Goal: Task Accomplishment & Management: Use online tool/utility

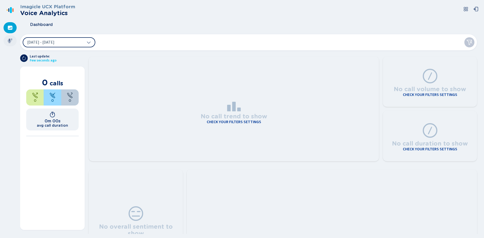
click at [8, 41] on icon at bounding box center [10, 41] width 5 height 5
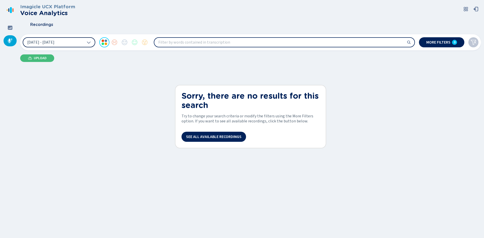
click at [68, 46] on button "[DATE] - [DATE]" at bounding box center [59, 42] width 73 height 10
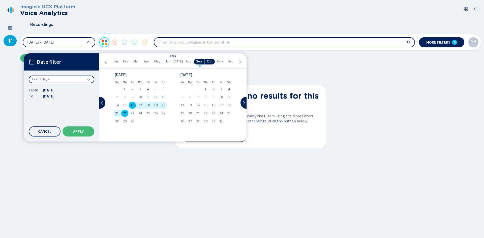
click at [173, 57] on div "2025" at bounding box center [173, 56] width 6 height 3
click at [81, 78] on div "Last 7 days" at bounding box center [62, 80] width 66 height 8
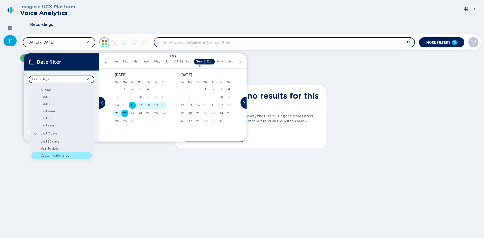
click at [59, 158] on div "Custom date range" at bounding box center [61, 155] width 61 height 7
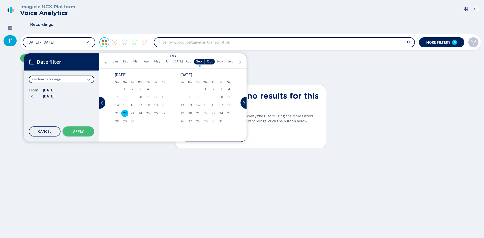
click at [64, 91] on div "From [DATE]" at bounding box center [62, 90] width 66 height 6
click at [105, 63] on icon at bounding box center [106, 62] width 4 height 4
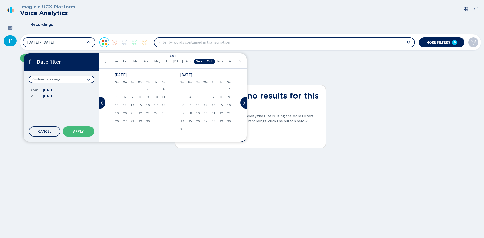
click at [105, 63] on icon at bounding box center [106, 62] width 4 height 4
click at [154, 86] on div "Fr" at bounding box center [156, 82] width 8 height 7
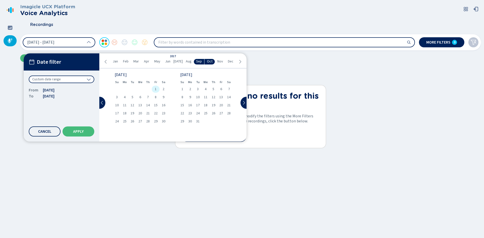
click at [155, 89] on span "1" at bounding box center [156, 90] width 2 height 4
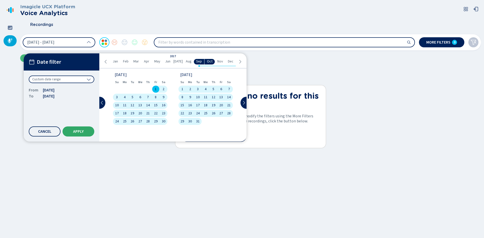
click at [86, 135] on button "Apply" at bounding box center [79, 132] width 32 height 10
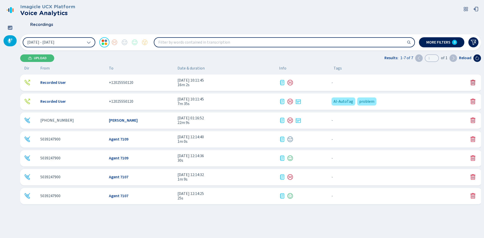
click at [471, 84] on icon at bounding box center [473, 83] width 6 height 6
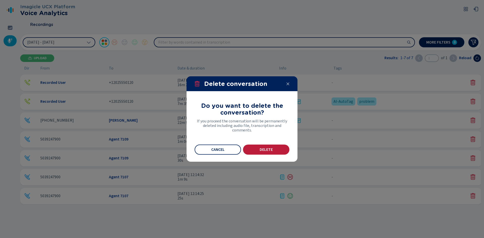
click at [257, 154] on button "Delete" at bounding box center [266, 150] width 46 height 10
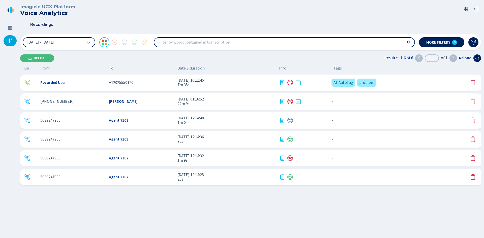
click at [473, 101] on icon at bounding box center [473, 102] width 5 height 6
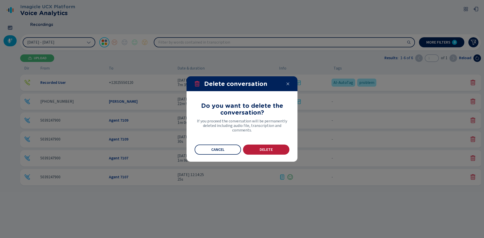
click at [277, 150] on button "Delete" at bounding box center [266, 150] width 46 height 10
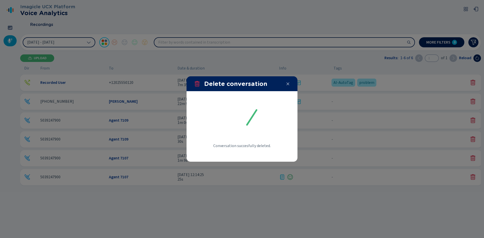
click at [474, 81] on div at bounding box center [242, 119] width 484 height 238
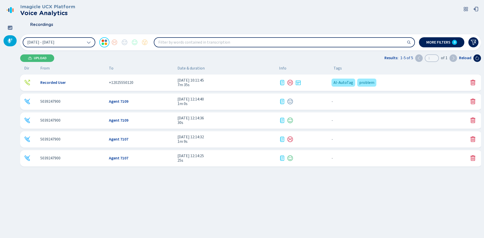
click at [472, 82] on icon at bounding box center [473, 83] width 6 height 6
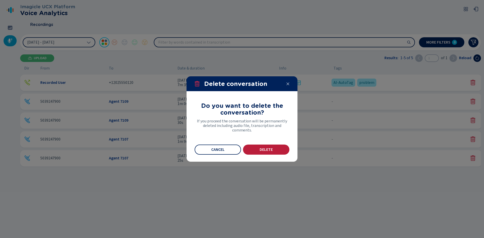
click at [272, 149] on span "Delete" at bounding box center [266, 150] width 13 height 4
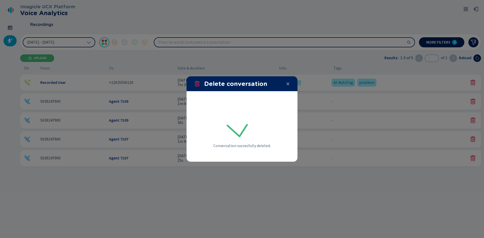
click at [474, 96] on div at bounding box center [242, 119] width 484 height 238
click at [471, 101] on div at bounding box center [242, 119] width 484 height 238
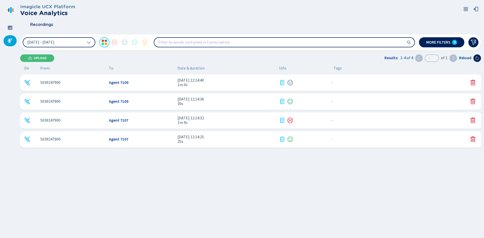
click at [471, 101] on icon at bounding box center [473, 102] width 6 height 6
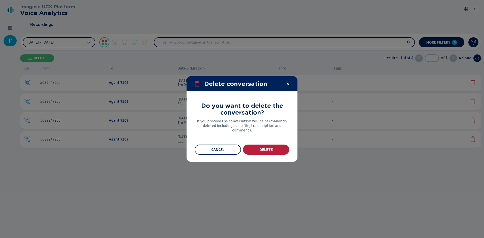
drag, startPoint x: 280, startPoint y: 146, endPoint x: 276, endPoint y: 150, distance: 6.1
click at [280, 146] on button "Delete" at bounding box center [266, 150] width 46 height 10
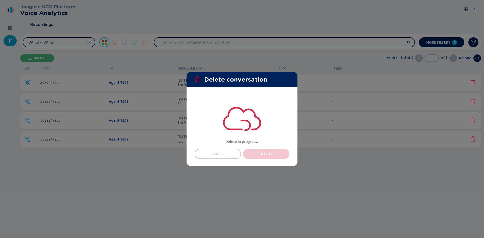
click at [276, 150] on button "Delete" at bounding box center [266, 154] width 46 height 10
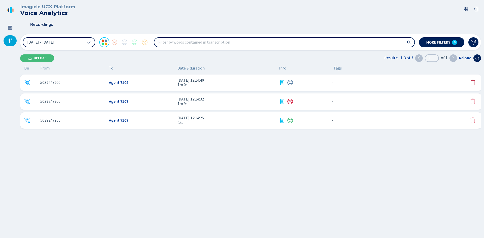
click at [472, 85] on icon at bounding box center [473, 83] width 6 height 6
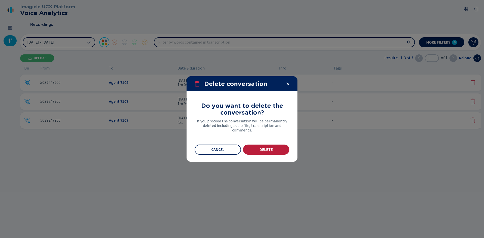
click at [277, 153] on button "Delete" at bounding box center [266, 150] width 46 height 10
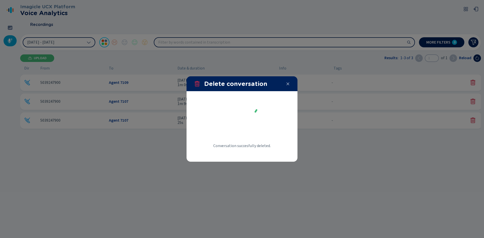
click at [470, 84] on div at bounding box center [242, 119] width 484 height 238
click at [473, 82] on div at bounding box center [242, 119] width 484 height 238
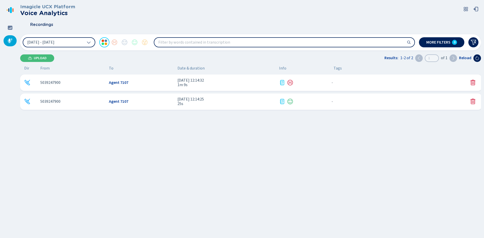
click at [473, 82] on icon at bounding box center [473, 83] width 6 height 6
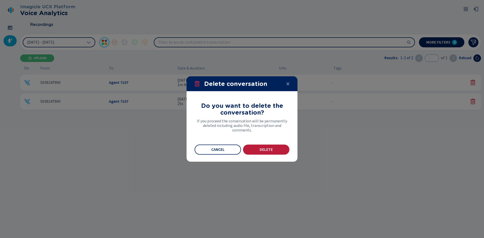
click at [273, 154] on section "Do you want to delete the conversation? If you proceed the conversation will be…" at bounding box center [242, 126] width 111 height 71
click at [274, 151] on button "Delete" at bounding box center [266, 150] width 46 height 10
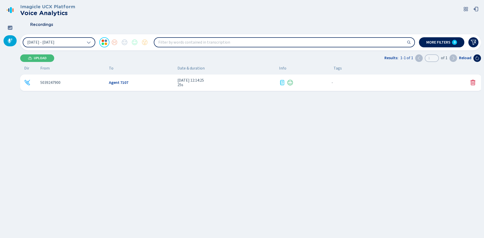
click at [473, 82] on icon at bounding box center [473, 83] width 6 height 6
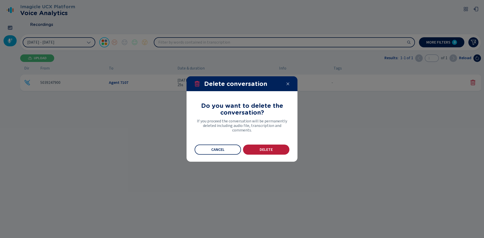
click at [272, 153] on button "Delete" at bounding box center [266, 150] width 46 height 10
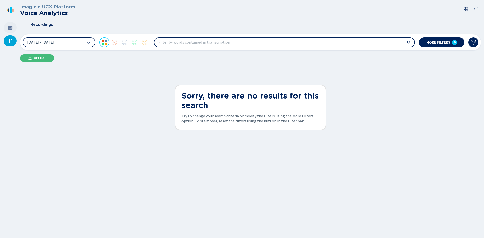
click at [7, 30] on div at bounding box center [10, 27] width 13 height 11
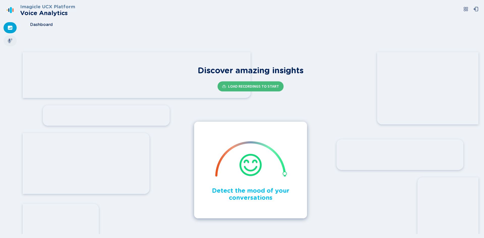
click at [7, 44] on div at bounding box center [10, 40] width 13 height 11
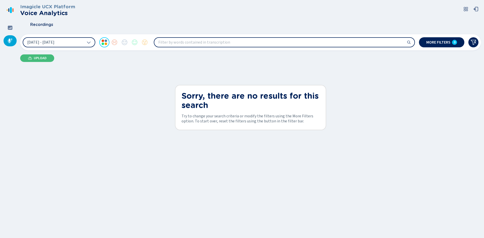
click at [89, 118] on div "Imagicle UCX Platform Voice Analytics Recordings [DATE] - [DATE] More filters 0…" at bounding box center [250, 117] width 461 height 235
click at [29, 58] on icon at bounding box center [30, 58] width 4 height 4
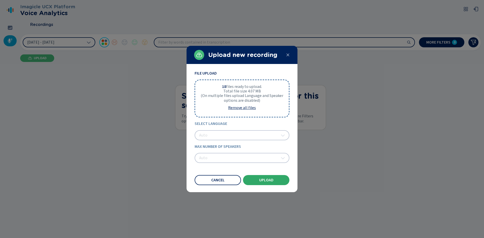
click at [260, 179] on span "Upload" at bounding box center [266, 180] width 14 height 4
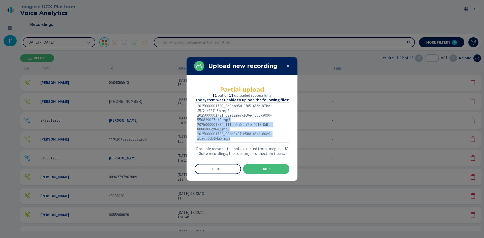
scroll to position [19, 0]
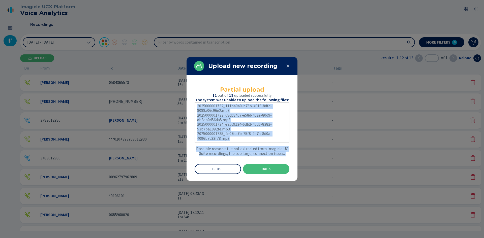
drag, startPoint x: 287, startPoint y: 115, endPoint x: 268, endPoint y: 133, distance: 26.6
click at [274, 148] on div "Partial upload 12 out of 18 uploaded successfully The system was unable to uplo…" at bounding box center [242, 128] width 95 height 92
click at [264, 126] on li "2025000001734_e95c9134-6db2-45d6-8382-53b7ba1892fe.mp3" at bounding box center [242, 126] width 90 height 9
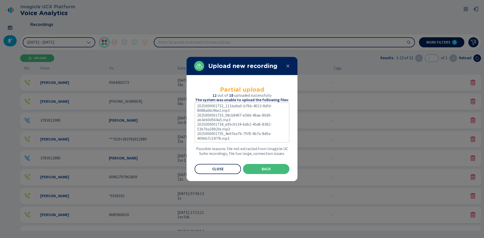
click at [229, 169] on button "Close" at bounding box center [218, 169] width 46 height 10
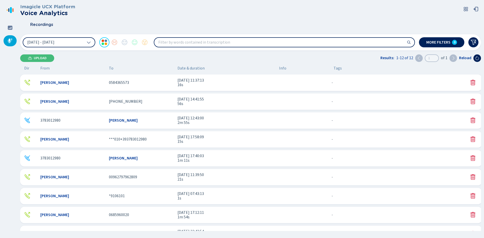
click at [127, 83] on span "0584365573" at bounding box center [119, 82] width 20 height 5
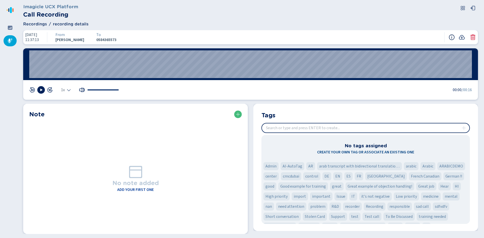
click at [454, 37] on icon at bounding box center [452, 38] width 6 height 6
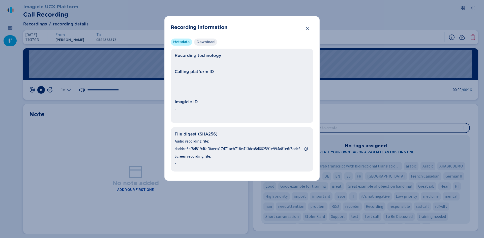
click at [205, 44] on span "Download" at bounding box center [206, 42] width 18 height 5
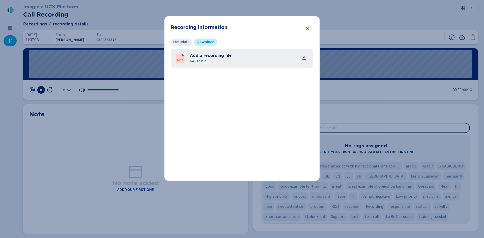
click at [182, 44] on span "Metadata" at bounding box center [181, 42] width 16 height 5
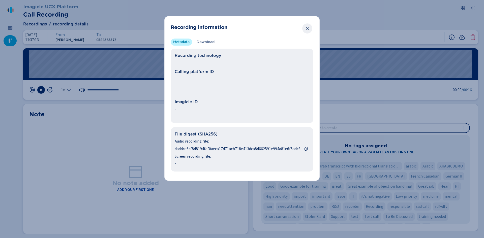
click at [310, 29] on button "Close" at bounding box center [308, 28] width 10 height 10
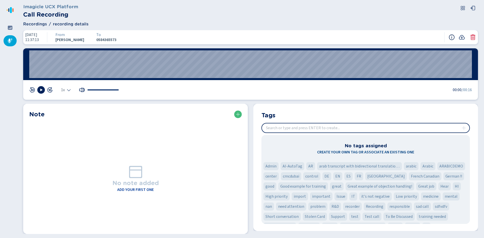
click at [452, 36] on icon at bounding box center [452, 38] width 6 height 6
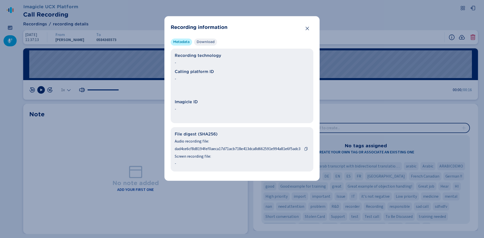
click at [204, 42] on span "Download" at bounding box center [206, 42] width 18 height 5
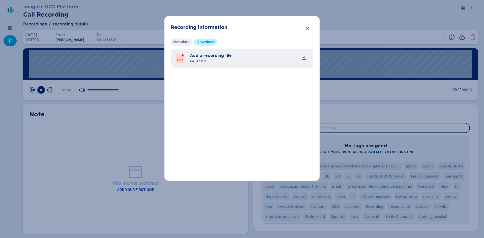
click at [183, 40] on span "Metadata" at bounding box center [181, 42] width 16 height 5
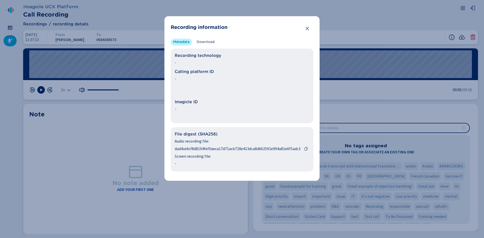
drag, startPoint x: 222, startPoint y: 38, endPoint x: 220, endPoint y: 39, distance: 2.7
click at [222, 38] on section "Recording information Metadata Download Recording technology - Calling platform…" at bounding box center [242, 98] width 155 height 165
click at [217, 41] on li "Download" at bounding box center [205, 42] width 23 height 7
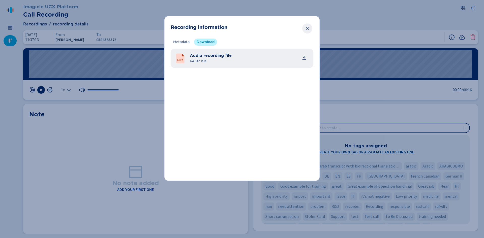
click at [308, 27] on icon "Close" at bounding box center [307, 28] width 5 height 5
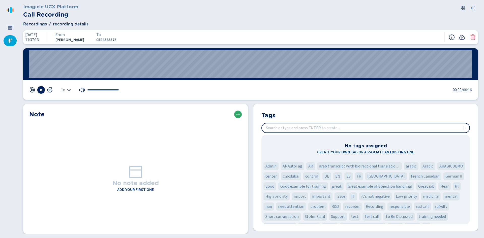
click at [240, 116] on button at bounding box center [238, 115] width 8 height 8
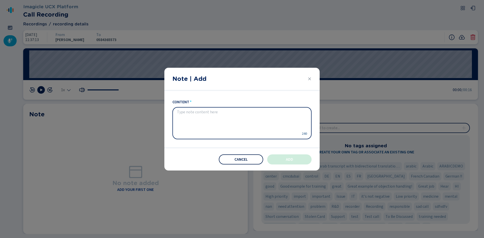
click at [242, 158] on span "Cancel" at bounding box center [241, 160] width 13 height 4
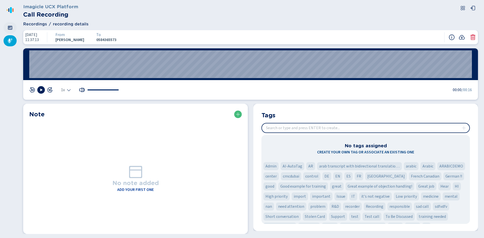
click at [7, 27] on div at bounding box center [10, 27] width 13 height 11
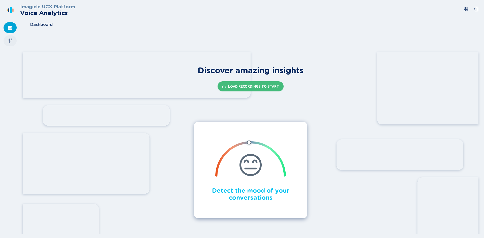
click at [11, 41] on icon at bounding box center [10, 41] width 5 height 5
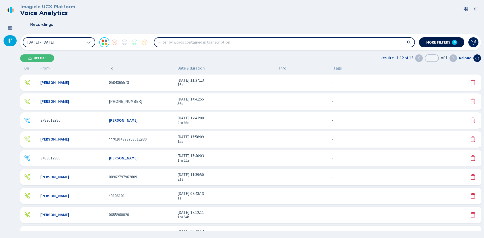
click at [439, 44] on span "More filters" at bounding box center [439, 42] width 24 height 4
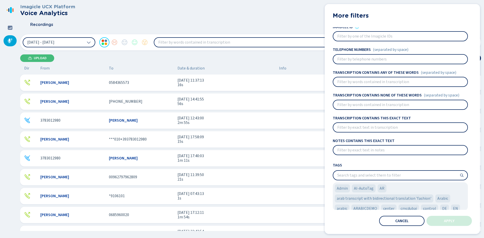
scroll to position [26, 0]
click at [392, 222] on button "Cancel" at bounding box center [402, 221] width 45 height 10
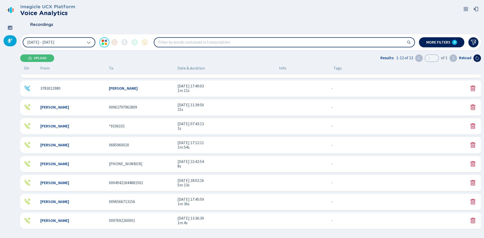
scroll to position [0, 0]
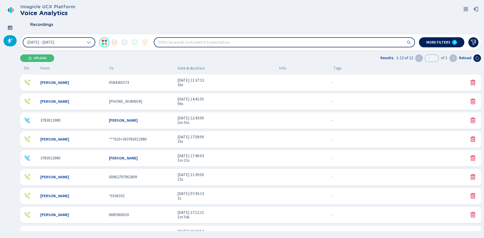
click at [77, 80] on div "[PERSON_NAME] 0584365573 [DATE] 11:37:13 16s - {{hiddenTagsCount}} more" at bounding box center [251, 83] width 462 height 16
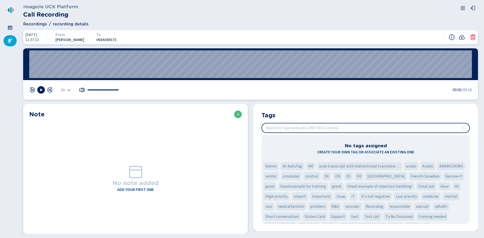
click at [37, 24] on span "Recordings" at bounding box center [35, 24] width 24 height 6
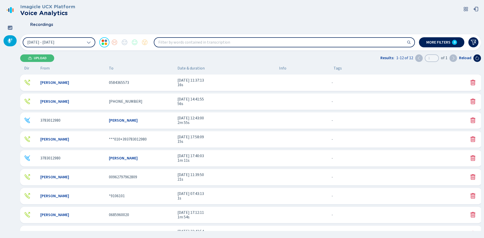
click at [241, 43] on input "search" at bounding box center [284, 42] width 260 height 9
type input "058436"
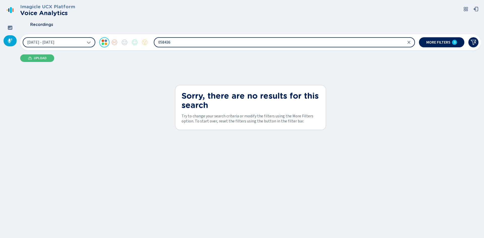
click at [241, 43] on input "058436" at bounding box center [284, 42] width 260 height 9
click at [470, 41] on button at bounding box center [474, 42] width 10 height 10
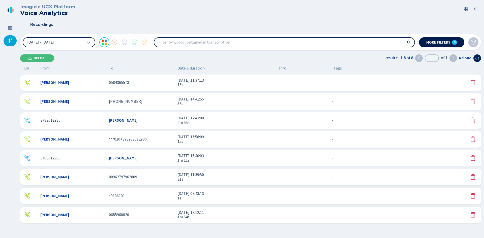
click at [439, 42] on span "More filters" at bounding box center [439, 42] width 24 height 4
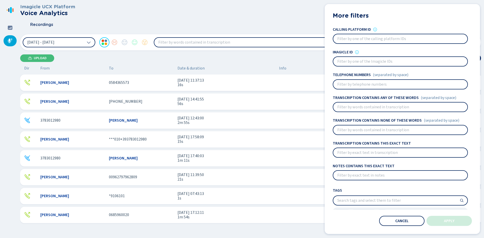
click at [350, 85] on input at bounding box center [401, 84] width 134 height 9
type input "05843655"
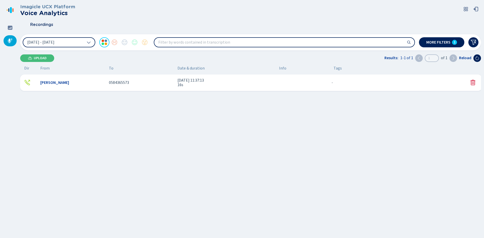
click at [145, 84] on div "0584365573" at bounding box center [141, 82] width 65 height 5
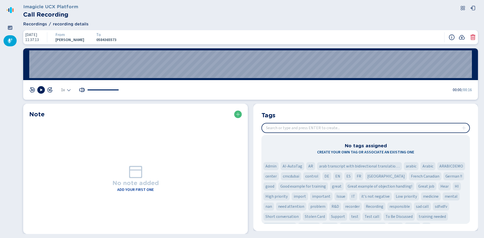
click at [31, 25] on span "Recordings" at bounding box center [35, 24] width 24 height 6
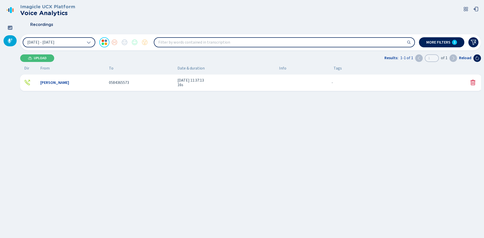
click at [380, 43] on input "search" at bounding box center [284, 42] width 260 height 9
click at [472, 38] on button at bounding box center [474, 42] width 10 height 10
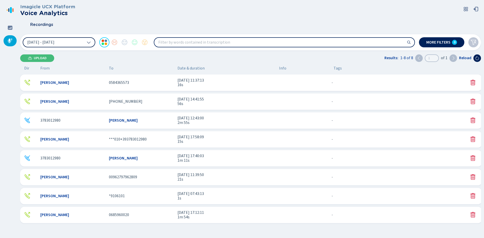
click at [88, 43] on icon at bounding box center [89, 42] width 4 height 4
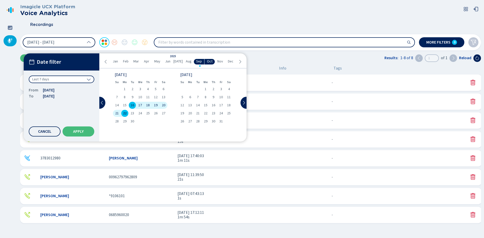
click at [88, 43] on icon at bounding box center [89, 42] width 4 height 2
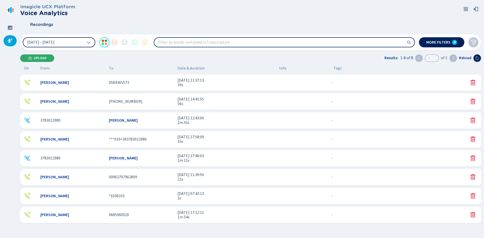
click at [46, 56] on button "Upload" at bounding box center [37, 59] width 34 height 8
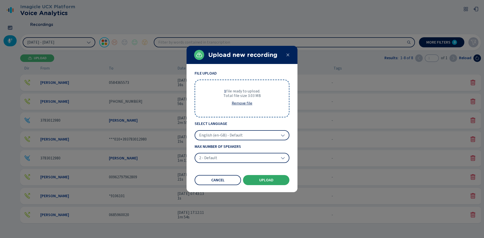
click at [269, 180] on span "Upload" at bounding box center [266, 180] width 14 height 4
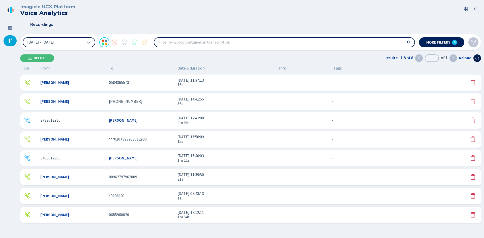
click at [476, 57] on icon at bounding box center [478, 58] width 4 height 4
click at [47, 60] on button "Upload" at bounding box center [37, 59] width 34 height 8
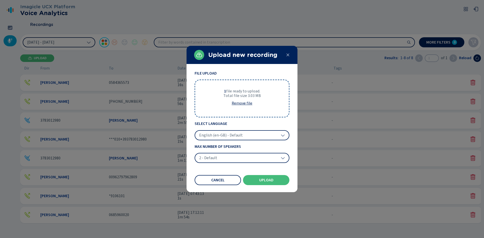
click at [272, 178] on button "Upload" at bounding box center [266, 180] width 46 height 10
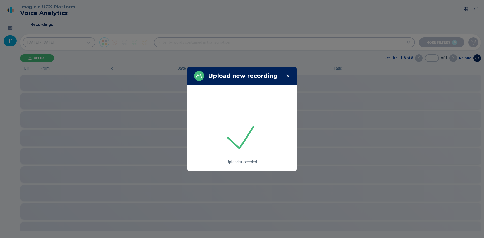
click at [289, 75] on icon at bounding box center [288, 76] width 4 height 4
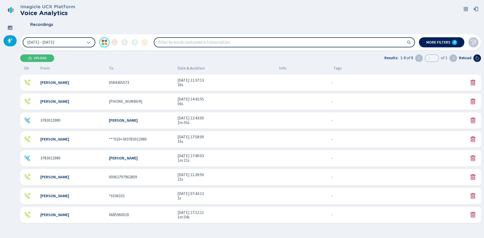
click at [473, 57] on div "Reload" at bounding box center [470, 59] width 22 height 8
click at [475, 57] on button at bounding box center [478, 59] width 8 height 8
click at [67, 45] on button "[DATE] - [DATE]" at bounding box center [59, 42] width 73 height 10
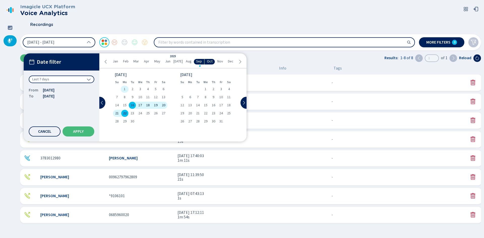
click at [124, 89] on span "1" at bounding box center [125, 90] width 2 height 4
drag, startPoint x: 75, startPoint y: 136, endPoint x: 136, endPoint y: 120, distance: 62.6
click at [134, 118] on div "Date filter Custom date range From [DATE] To [DATE] Cancel Apply [DATE] Feb Mar…" at bounding box center [135, 97] width 223 height 88
click at [124, 114] on span "22" at bounding box center [125, 114] width 4 height 4
click at [78, 132] on span "Apply" at bounding box center [78, 132] width 11 height 4
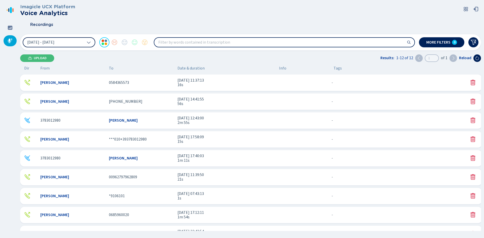
click at [73, 41] on button "[DATE] - [DATE]" at bounding box center [59, 42] width 73 height 10
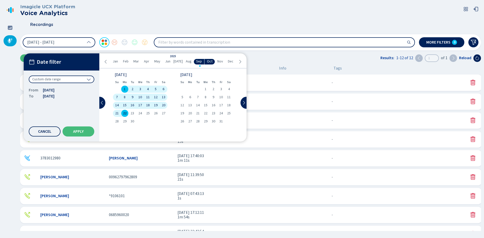
click at [190, 62] on span "Aug" at bounding box center [189, 62] width 6 height 4
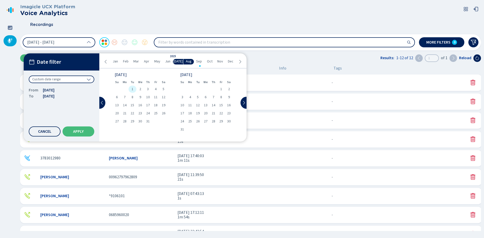
click at [132, 88] on span "1" at bounding box center [133, 90] width 2 height 4
click at [183, 128] on span "31" at bounding box center [183, 130] width 4 height 4
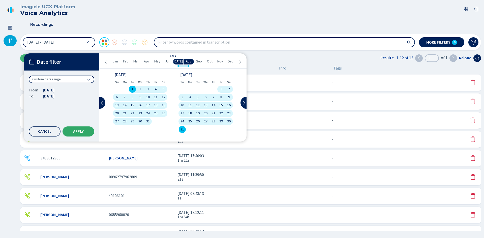
click at [71, 132] on button "Apply" at bounding box center [79, 132] width 32 height 10
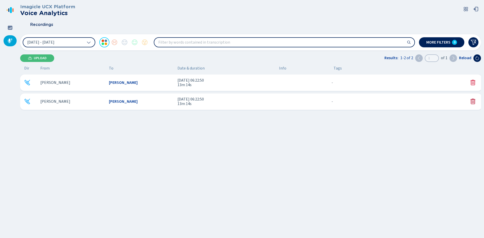
click at [472, 102] on icon at bounding box center [473, 102] width 6 height 6
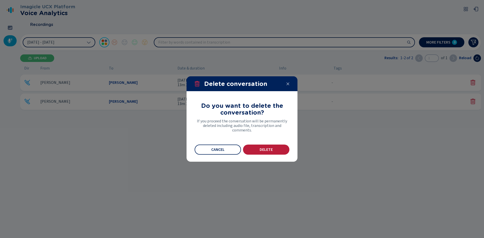
click at [278, 149] on button "Delete" at bounding box center [266, 150] width 46 height 10
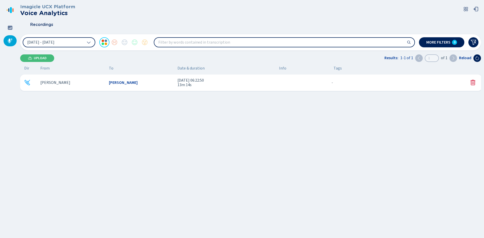
click at [70, 83] on span "[PERSON_NAME]" at bounding box center [55, 82] width 30 height 5
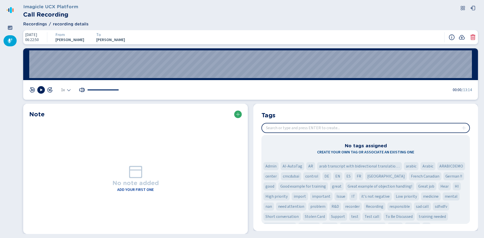
click at [239, 111] on button at bounding box center [238, 115] width 8 height 8
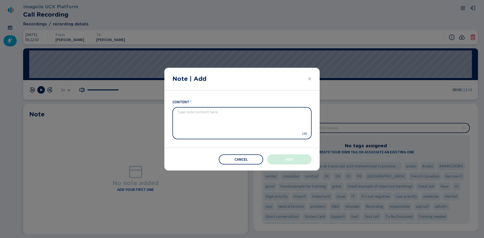
click at [239, 111] on textarea "content" at bounding box center [238, 123] width 122 height 26
type textarea "This is a test not"
click at [287, 162] on button "Add" at bounding box center [289, 160] width 44 height 10
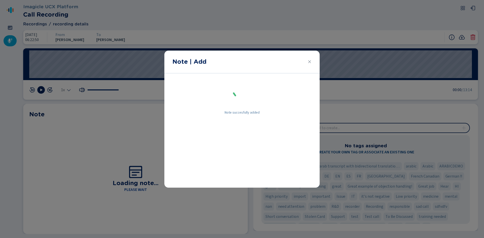
click at [311, 61] on icon "Close" at bounding box center [310, 62] width 4 height 4
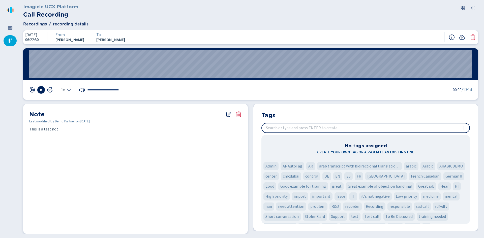
scroll to position [9, 0]
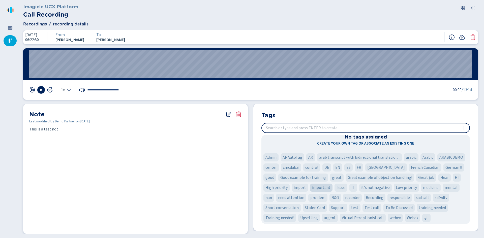
click at [312, 188] on span "important" at bounding box center [321, 188] width 18 height 6
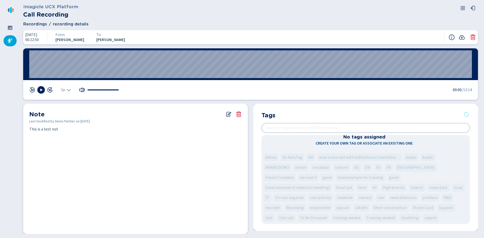
scroll to position [0, 0]
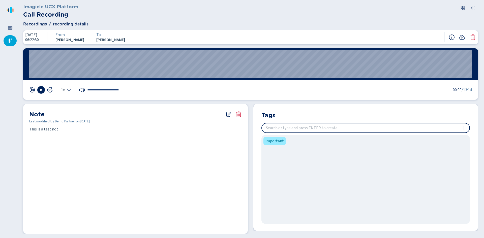
click at [35, 27] on span "Recordings" at bounding box center [35, 24] width 24 height 6
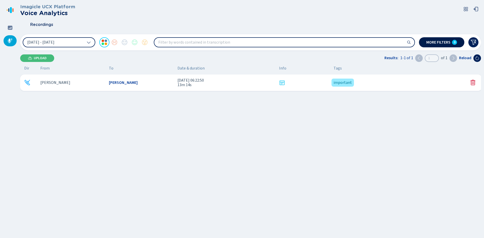
click at [443, 41] on span "More filters" at bounding box center [439, 42] width 24 height 4
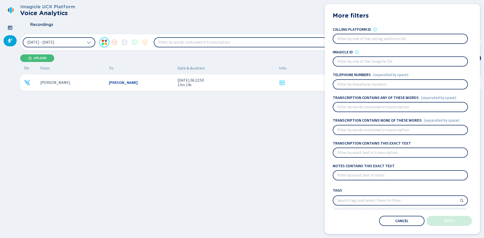
click at [356, 197] on input "search" at bounding box center [401, 200] width 134 height 9
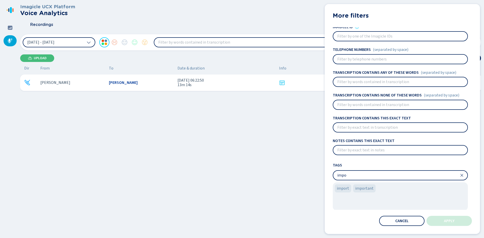
scroll to position [26, 0]
type input "impo"
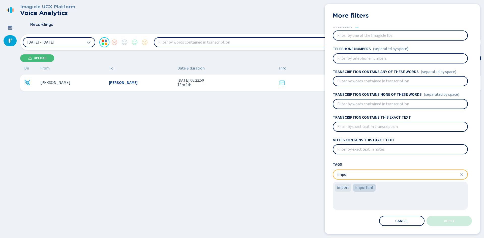
click at [358, 187] on span "important" at bounding box center [365, 188] width 18 height 6
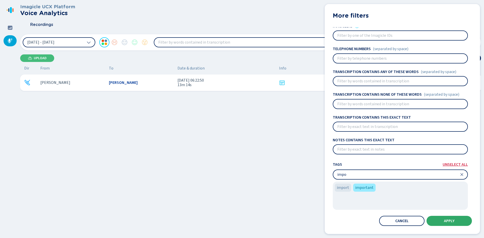
click at [444, 222] on button "Apply" at bounding box center [449, 221] width 45 height 10
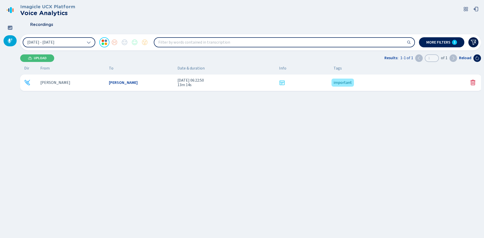
click at [475, 43] on icon at bounding box center [474, 42] width 6 height 5
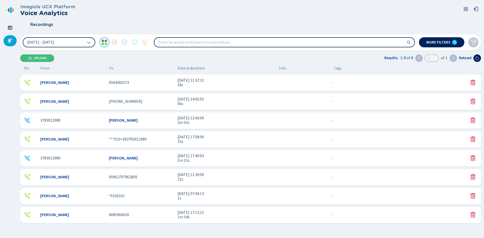
drag, startPoint x: 77, startPoint y: 36, endPoint x: 77, endPoint y: 40, distance: 4.3
click at [77, 36] on div "[DATE] - [DATE] More filters 0" at bounding box center [250, 42] width 461 height 16
click at [77, 42] on button "[DATE] - [DATE]" at bounding box center [59, 42] width 73 height 10
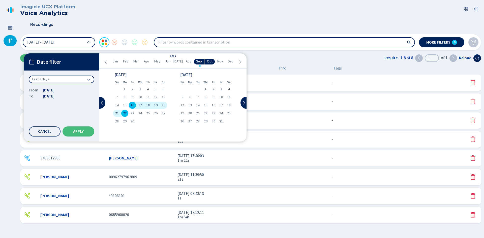
click at [106, 61] on icon at bounding box center [106, 62] width 4 height 4
click at [242, 62] on icon at bounding box center [240, 62] width 4 height 4
click at [187, 62] on span "Aug" at bounding box center [189, 62] width 6 height 4
click at [221, 91] on span "1" at bounding box center [222, 90] width 2 height 4
click at [200, 61] on span "Sep" at bounding box center [199, 62] width 6 height 4
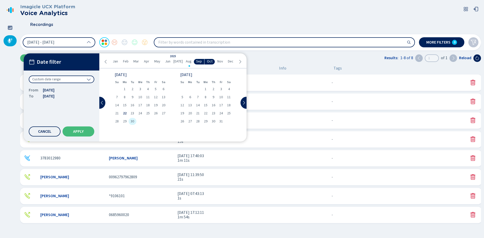
click at [131, 119] on div "30" at bounding box center [133, 121] width 8 height 7
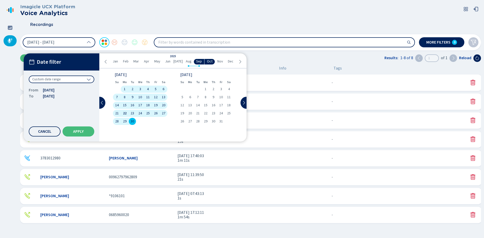
click at [126, 113] on span "22" at bounding box center [125, 114] width 4 height 4
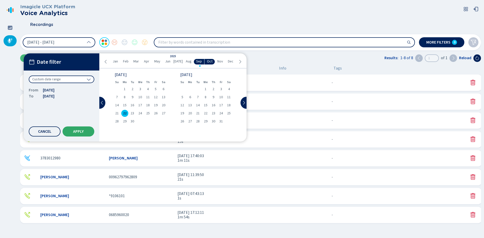
click at [85, 131] on button "Apply" at bounding box center [79, 132] width 32 height 10
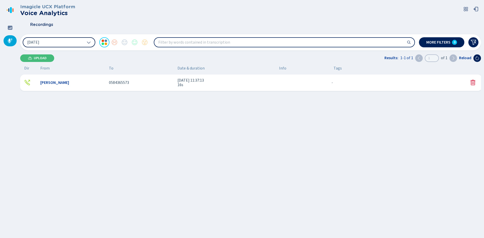
click at [60, 43] on button "[DATE]" at bounding box center [59, 42] width 73 height 10
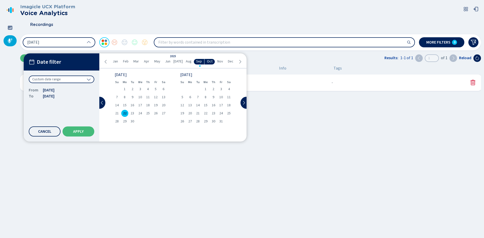
click at [68, 82] on div "Custom date range" at bounding box center [62, 80] width 66 height 8
click at [68, 80] on div "Custom date range" at bounding box center [62, 80] width 66 height 8
click at [189, 63] on span "Aug" at bounding box center [189, 62] width 6 height 4
click at [134, 89] on div "1" at bounding box center [133, 89] width 8 height 7
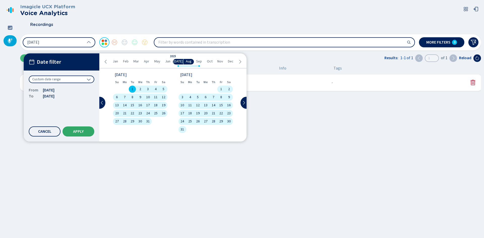
click at [79, 130] on span "Apply" at bounding box center [78, 132] width 11 height 4
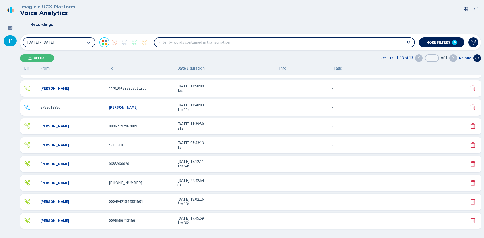
scroll to position [89, 0]
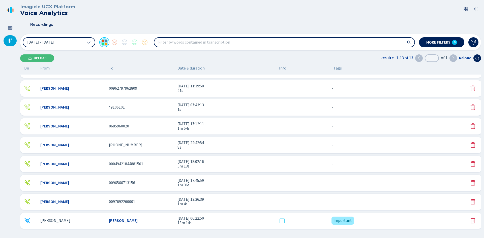
click at [105, 44] on div at bounding box center [104, 42] width 10 height 10
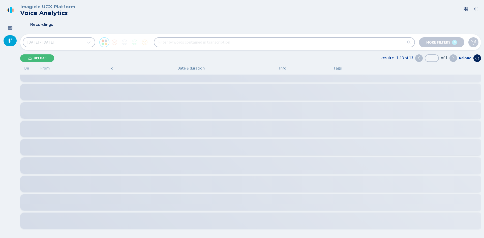
scroll to position [28, 0]
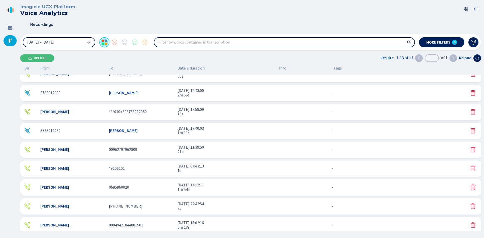
click at [105, 44] on div at bounding box center [104, 42] width 10 height 10
click at [437, 43] on span "More filters" at bounding box center [439, 42] width 24 height 4
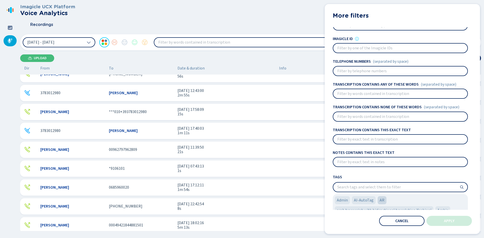
scroll to position [26, 0]
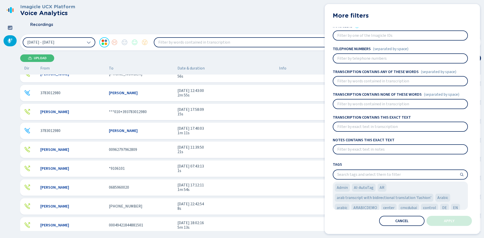
click at [400, 226] on div "More filters Calling platform ID Imagicle ID Telephone numbers (separated by sp…" at bounding box center [402, 119] width 155 height 230
click at [389, 218] on button "Cancel" at bounding box center [402, 221] width 45 height 10
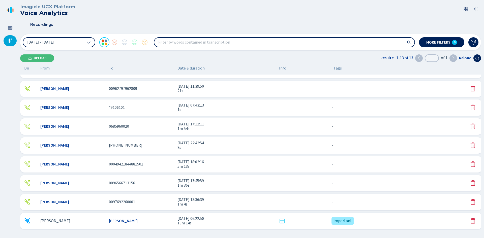
scroll to position [89, 0]
click at [172, 225] on div "[PERSON_NAME] [PERSON_NAME] [DATE] 06:22:50 13m 14s important {{hiddenTagsCount…" at bounding box center [251, 221] width 462 height 16
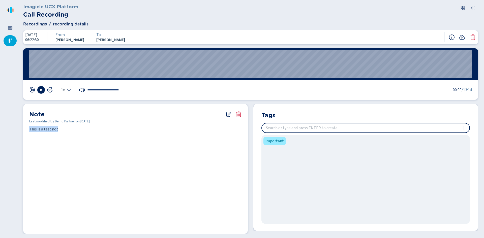
drag, startPoint x: 36, startPoint y: 130, endPoint x: 66, endPoint y: 131, distance: 29.3
click at [66, 131] on span "This is a test not" at bounding box center [135, 129] width 213 height 6
drag, startPoint x: 66, startPoint y: 131, endPoint x: 84, endPoint y: 134, distance: 18.3
click at [66, 131] on span "This is a test not" at bounding box center [135, 129] width 213 height 6
click at [291, 128] on input "insert" at bounding box center [366, 128] width 208 height 9
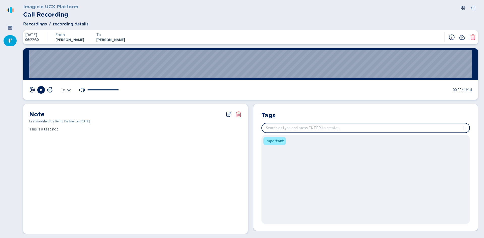
click at [142, 183] on section "Note Last modified by Demo Partner on [DATE] This is a test not" at bounding box center [135, 169] width 225 height 130
drag, startPoint x: 64, startPoint y: 34, endPoint x: 96, endPoint y: 38, distance: 32.8
click at [88, 38] on div "From [PERSON_NAME]" at bounding box center [68, 37] width 39 height 10
click at [84, 37] on div "From" at bounding box center [70, 35] width 29 height 5
drag, startPoint x: 114, startPoint y: 32, endPoint x: 140, endPoint y: 38, distance: 26.9
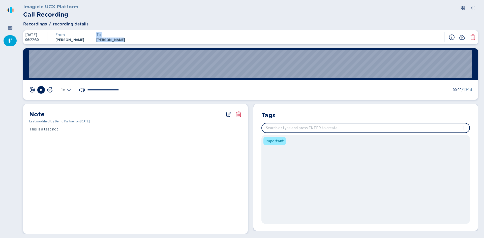
click at [139, 39] on div "[DATE] 06:22:50 From [PERSON_NAME] To [PERSON_NAME]" at bounding box center [250, 37] width 455 height 14
drag, startPoint x: 140, startPoint y: 38, endPoint x: 48, endPoint y: 32, distance: 92.8
click at [125, 38] on span "[PERSON_NAME]" at bounding box center [110, 40] width 29 height 5
drag, startPoint x: 27, startPoint y: 35, endPoint x: 43, endPoint y: 43, distance: 17.8
click at [43, 43] on div "[DATE] 06:22:50 From [PERSON_NAME] To [PERSON_NAME]" at bounding box center [250, 37] width 455 height 14
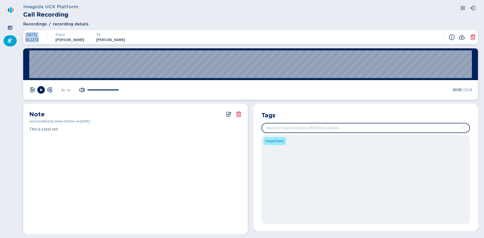
click at [39, 36] on span "[DATE]" at bounding box center [32, 35] width 14 height 5
click at [28, 24] on span "Recordings" at bounding box center [35, 24] width 24 height 6
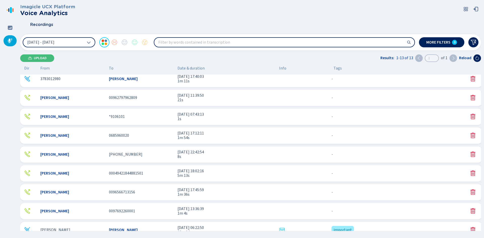
scroll to position [89, 0]
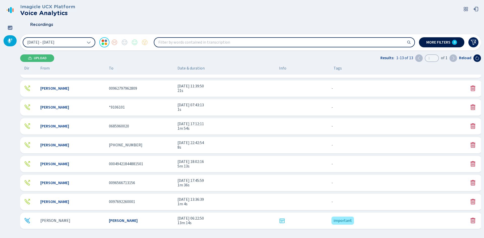
click at [448, 44] on span "More filters" at bounding box center [439, 42] width 24 height 4
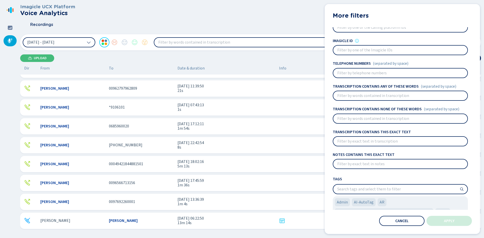
scroll to position [26, 0]
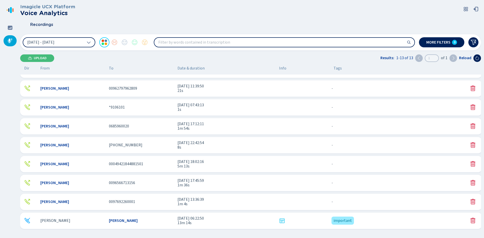
click at [258, 58] on div "Upload Results: 1-13 of 13 1 of 1 Reload" at bounding box center [250, 59] width 461 height 8
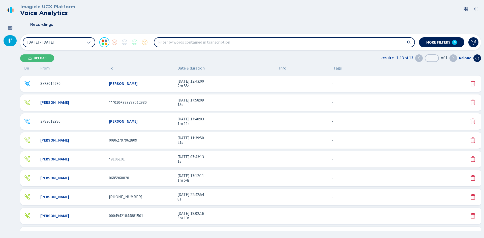
scroll to position [89, 0]
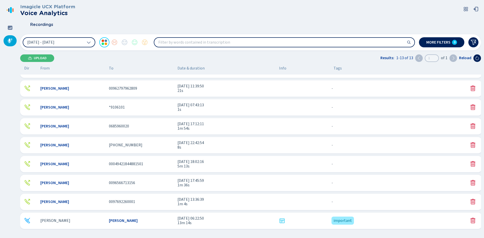
click at [236, 219] on span "[DATE] 06:22:50" at bounding box center [227, 218] width 98 height 5
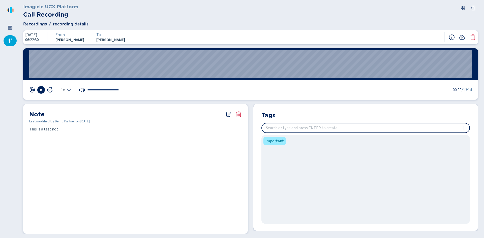
click at [42, 22] on span "Recordings" at bounding box center [35, 24] width 24 height 6
